Goal: Task Accomplishment & Management: Use online tool/utility

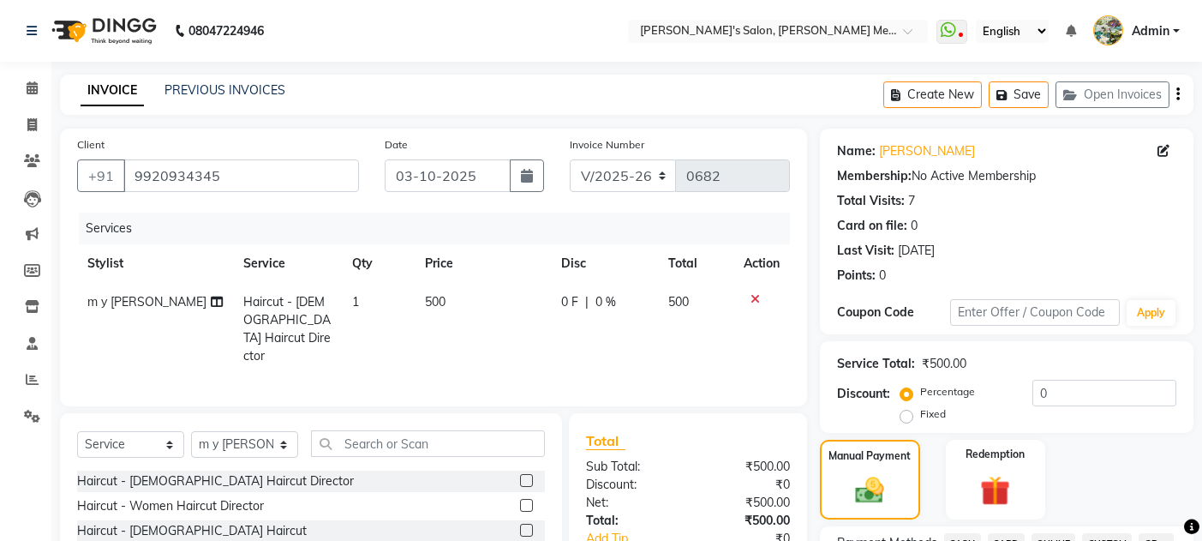
select select "582"
select select "service"
select select "7819"
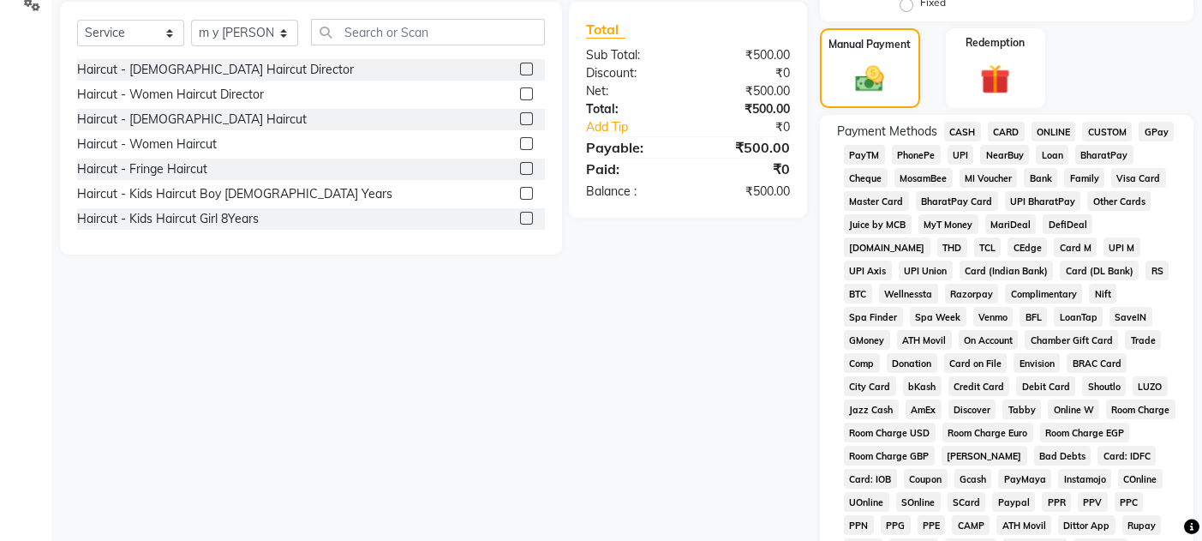
click at [959, 126] on span "CASH" at bounding box center [962, 132] width 37 height 20
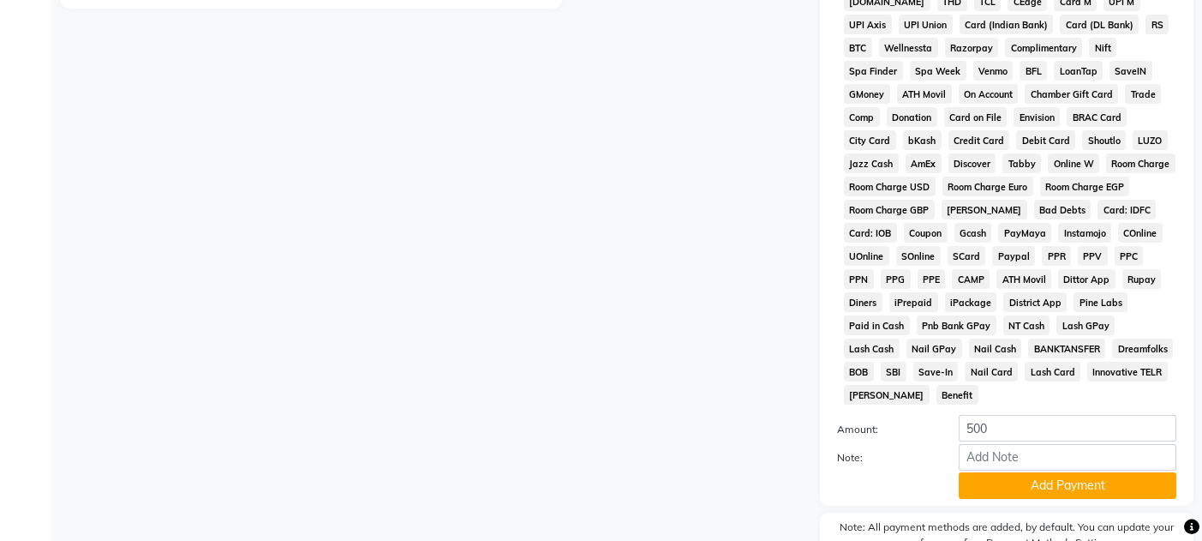
scroll to position [685, 0]
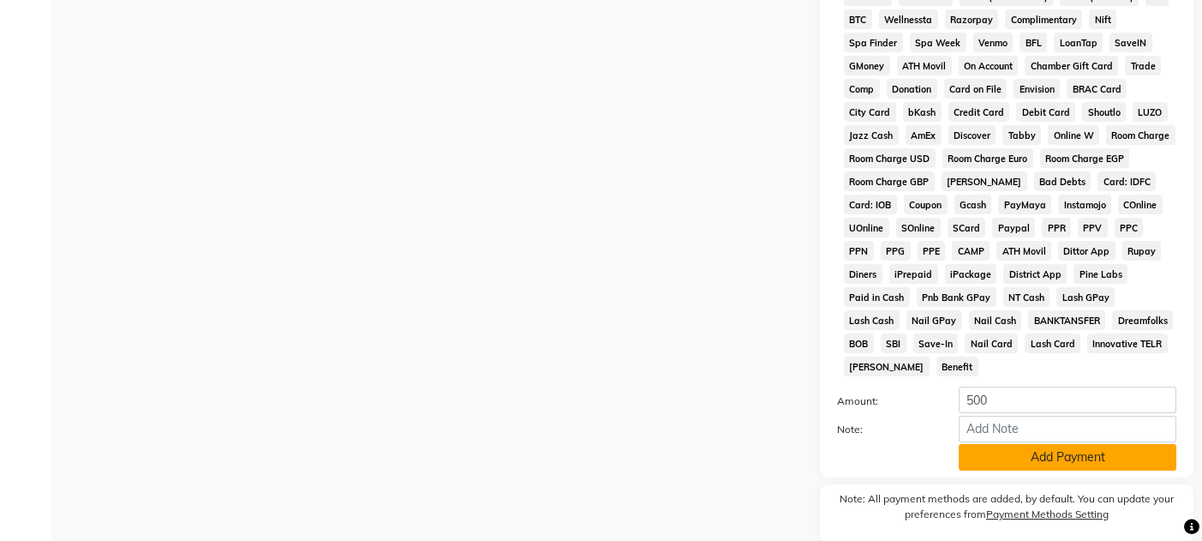
click at [1052, 444] on button "Add Payment" at bounding box center [1068, 457] width 218 height 27
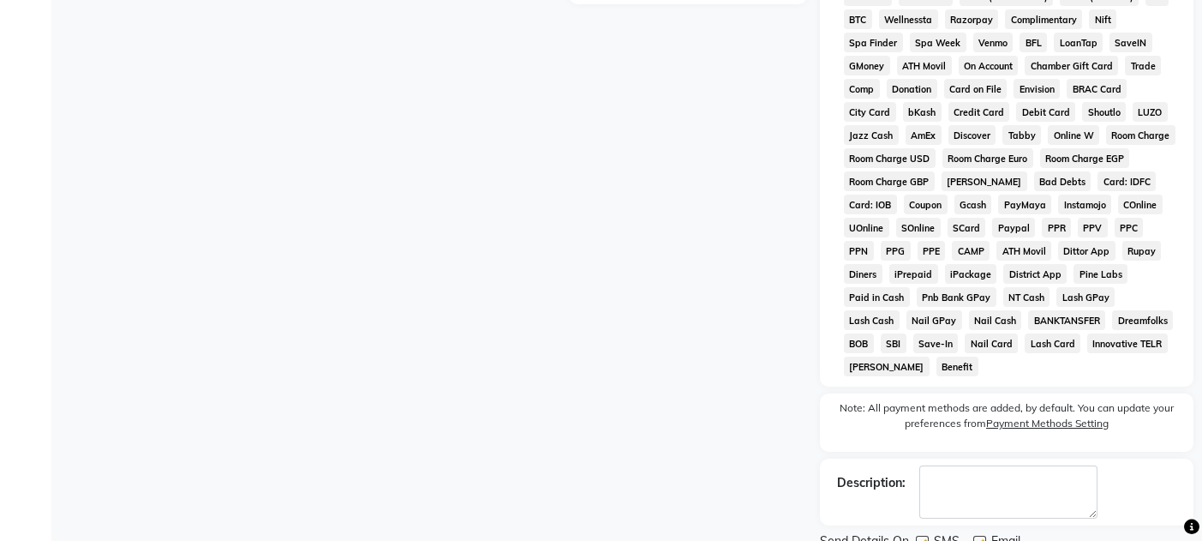
scroll to position [731, 0]
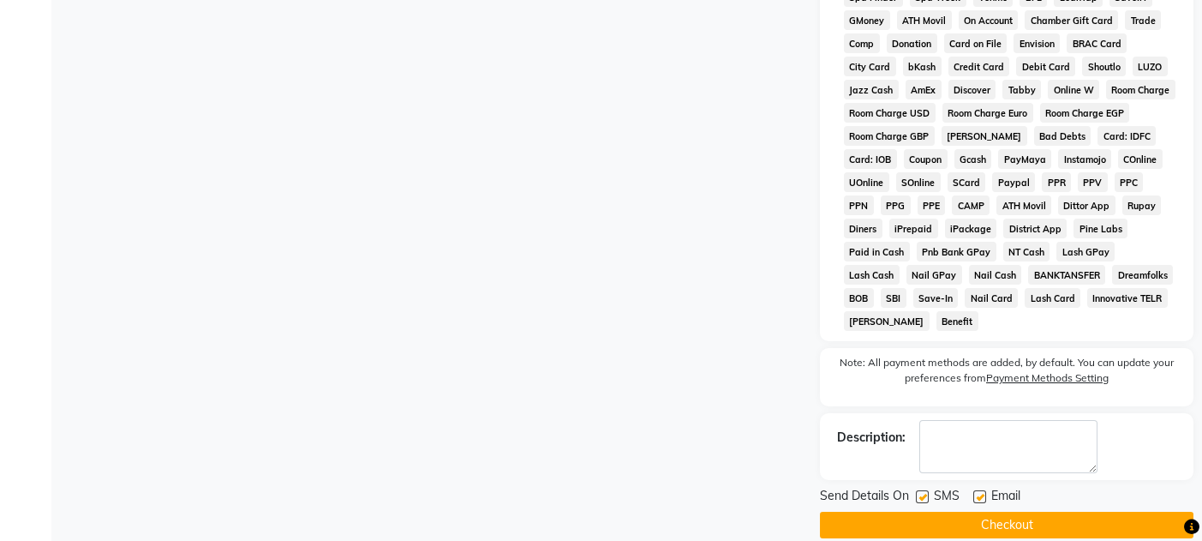
click at [971, 487] on div "SMS" at bounding box center [944, 497] width 57 height 21
click at [979, 490] on label at bounding box center [979, 496] width 13 height 13
click at [979, 492] on input "checkbox" at bounding box center [978, 497] width 11 height 11
checkbox input "false"
click at [923, 490] on label at bounding box center [922, 496] width 13 height 13
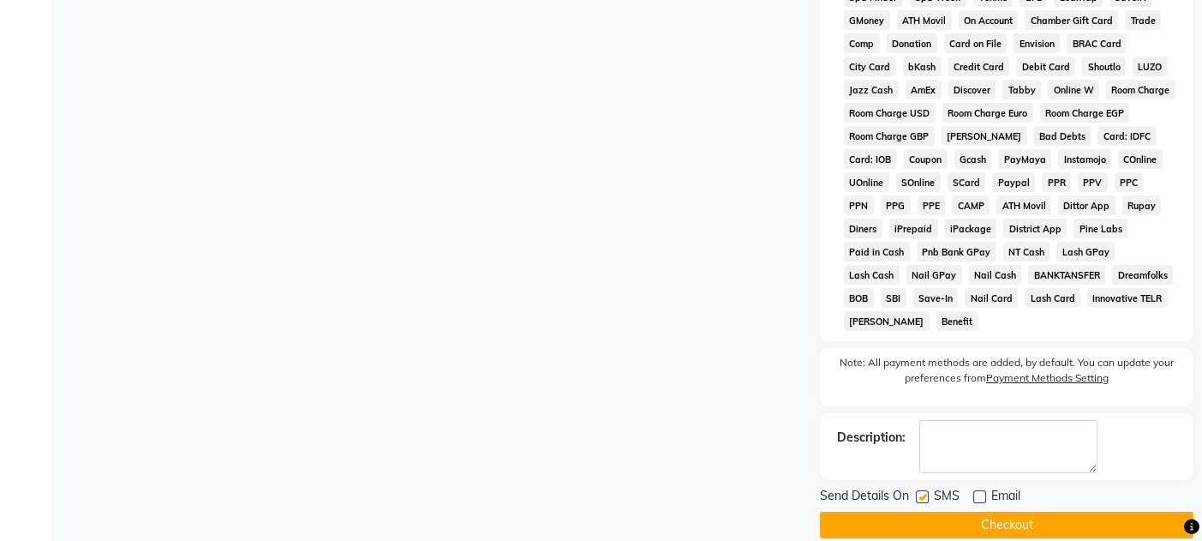
click at [923, 492] on input "checkbox" at bounding box center [921, 497] width 11 height 11
checkbox input "false"
click at [943, 511] on button "Checkout" at bounding box center [1006, 524] width 373 height 27
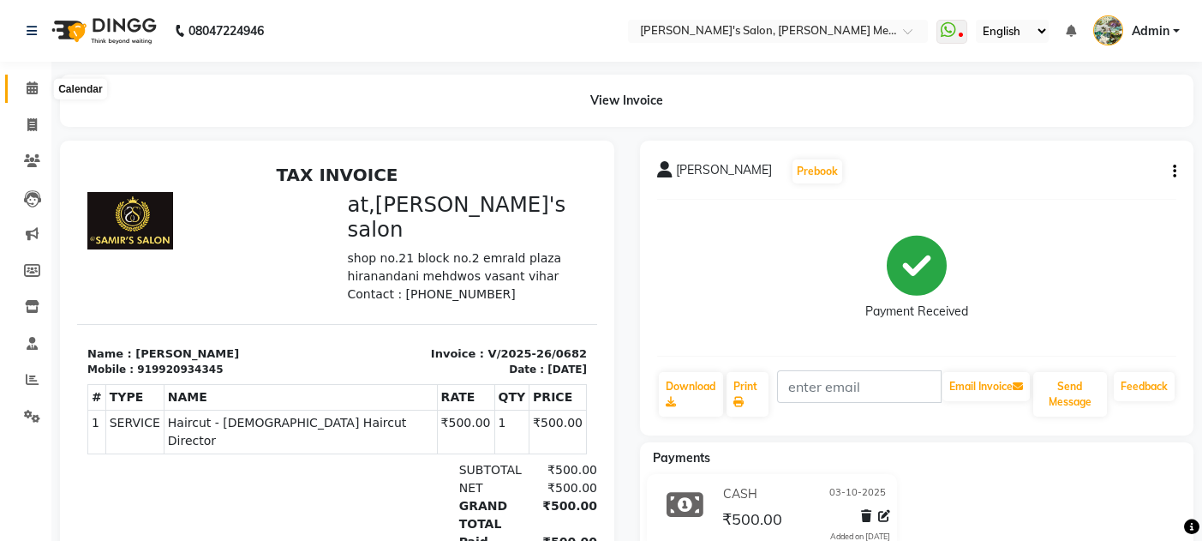
click at [32, 82] on icon at bounding box center [32, 87] width 11 height 13
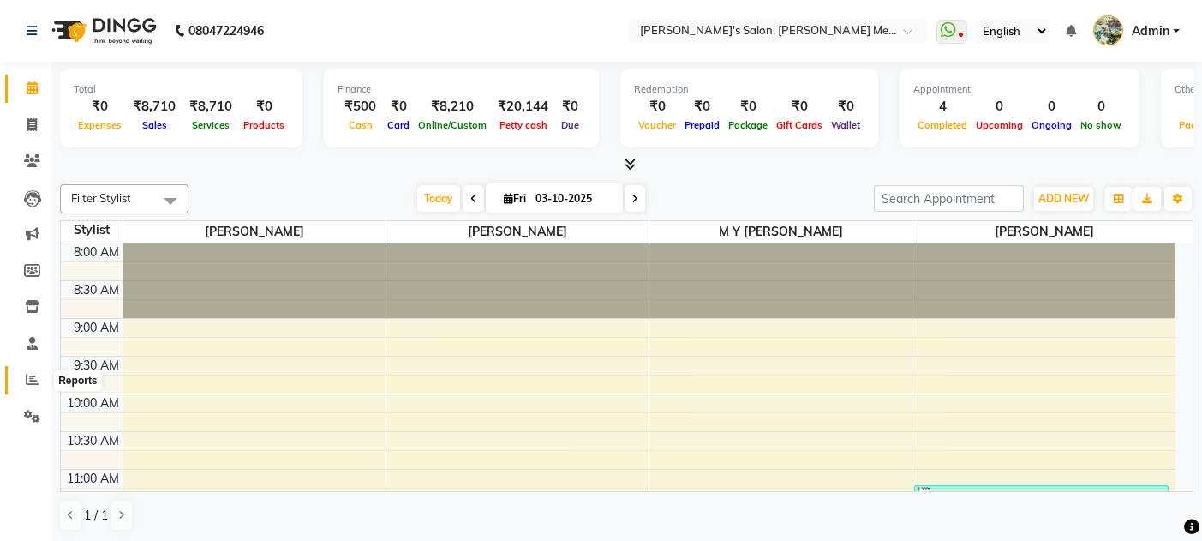
click at [29, 377] on icon at bounding box center [32, 379] width 13 height 13
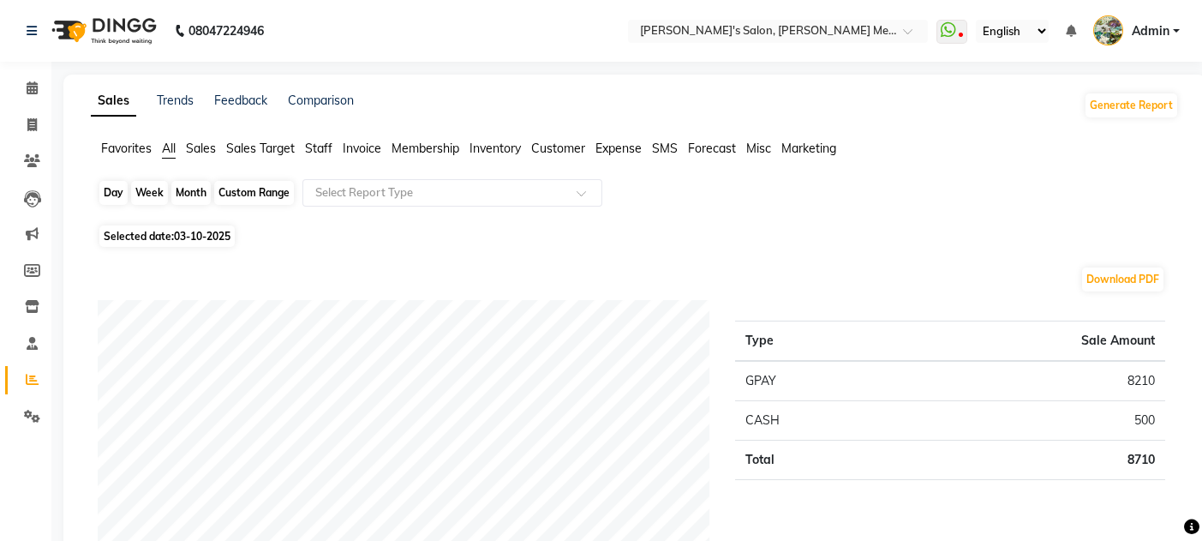
click at [111, 194] on div "Day" at bounding box center [113, 193] width 28 height 24
select select "10"
select select "2025"
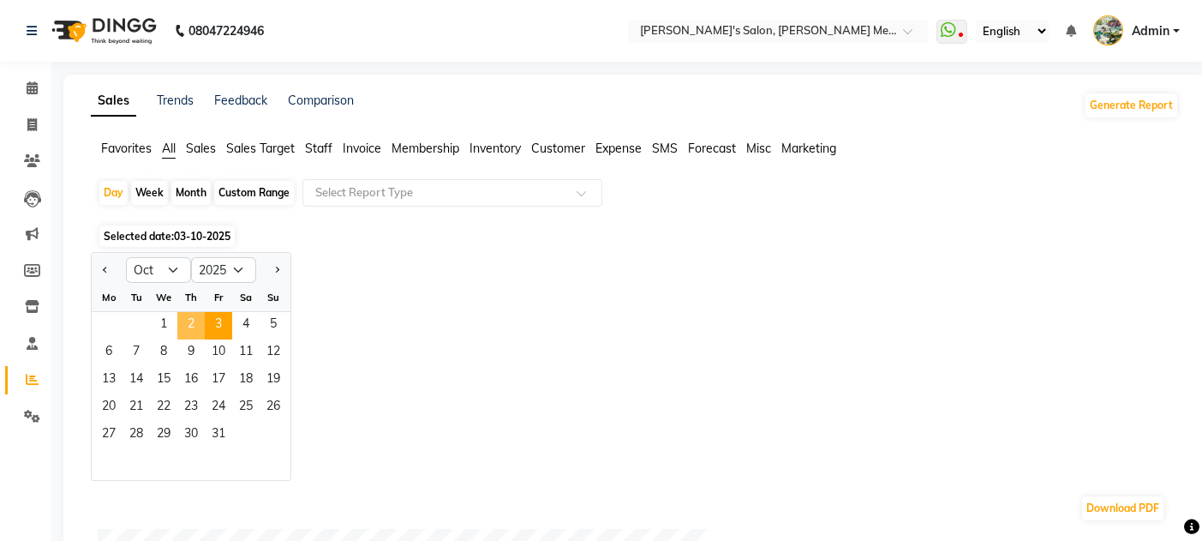
click at [191, 333] on span "2" at bounding box center [190, 325] width 27 height 27
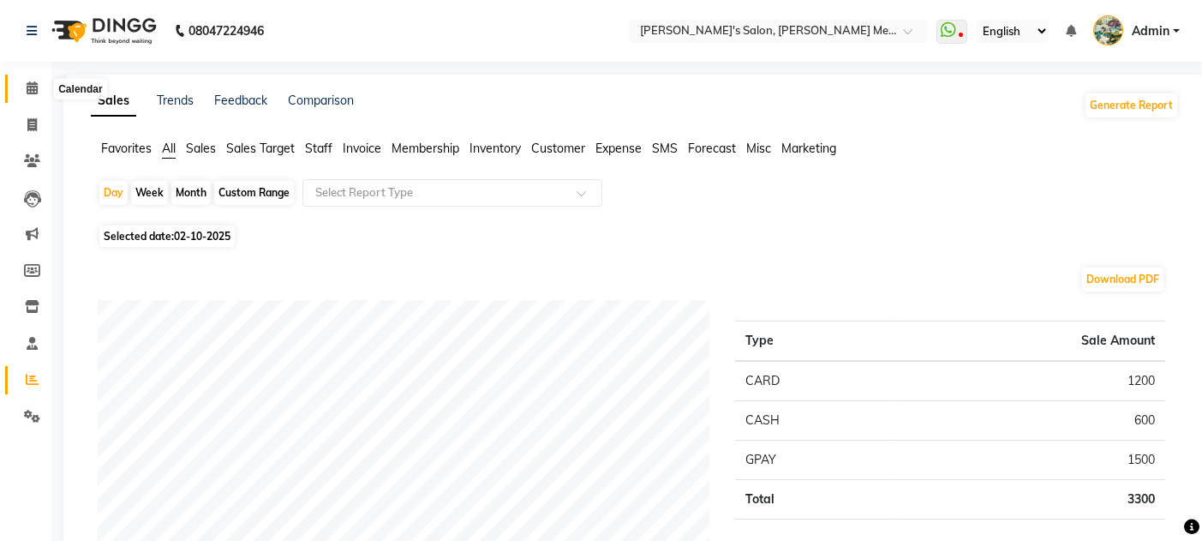
click at [38, 85] on span at bounding box center [32, 89] width 30 height 20
